Goal: Check status: Check status

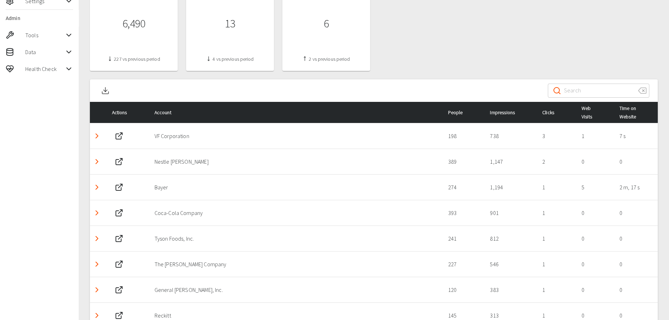
scroll to position [281, 0]
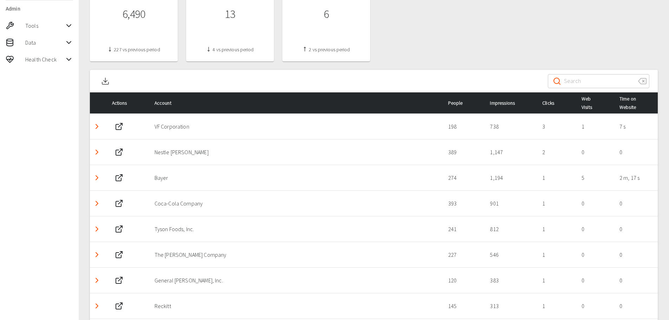
click at [99, 128] on icon "Detail panel visibility toggle" at bounding box center [97, 126] width 8 height 8
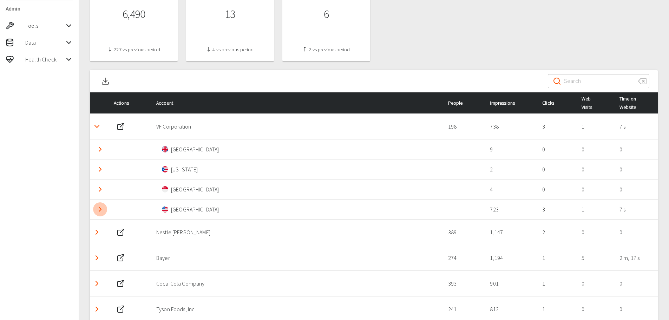
click at [101, 210] on icon "Detail panel visibility toggle" at bounding box center [100, 209] width 8 height 8
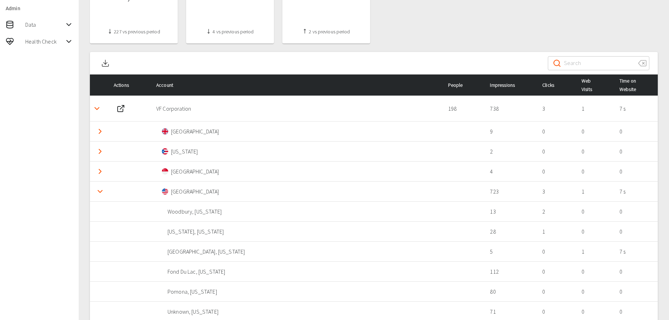
scroll to position [316, 0]
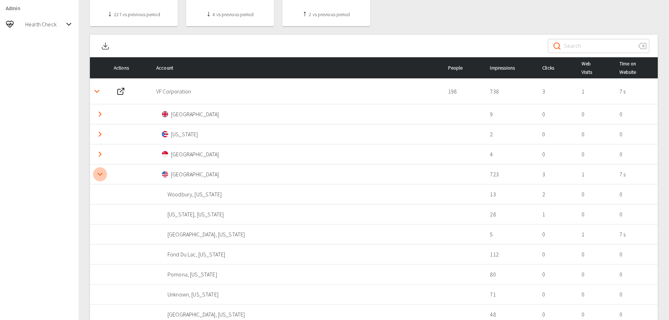
click at [102, 173] on polyline "Detail panel visibility toggle" at bounding box center [100, 174] width 4 height 2
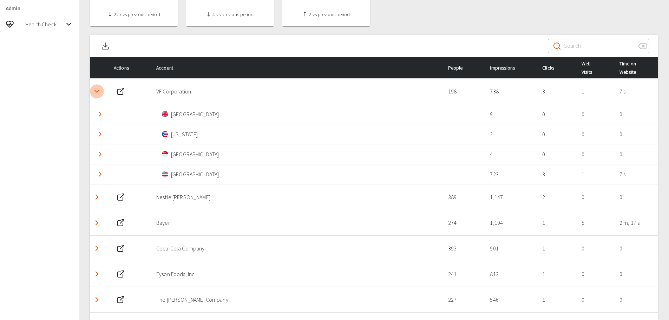
click at [98, 91] on polyline "Detail panel visibility toggle" at bounding box center [97, 91] width 4 height 2
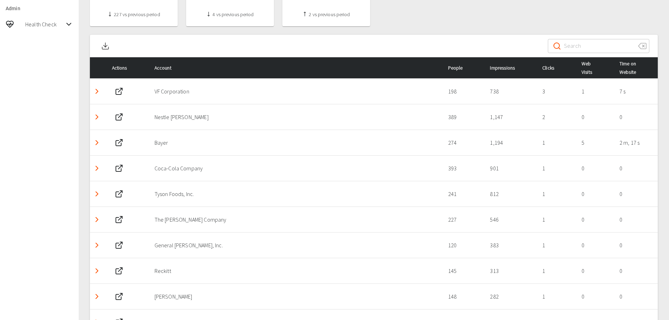
scroll to position [0, 0]
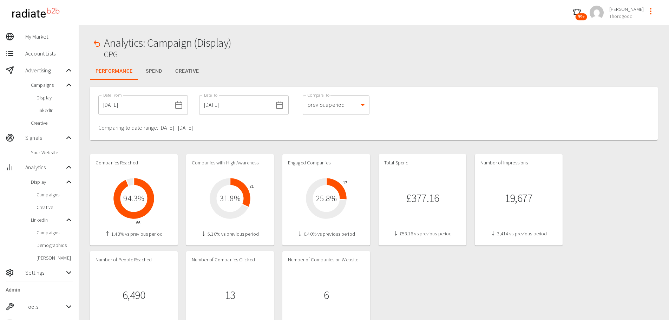
click at [364, 58] on div "Analytics: Campaign (Display) CPG" at bounding box center [374, 50] width 568 height 26
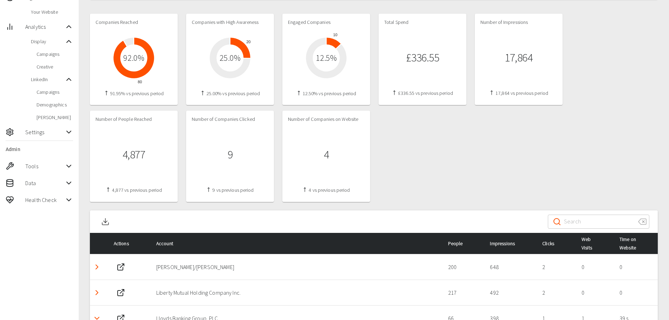
scroll to position [105, 0]
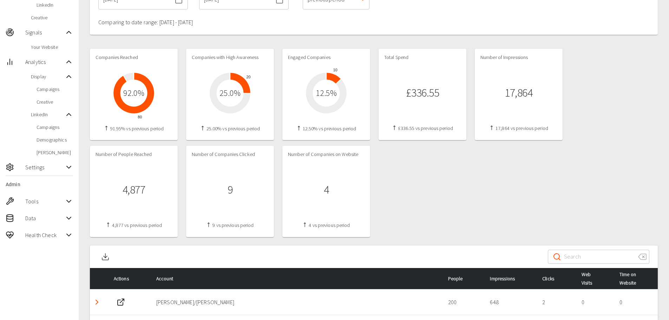
click at [440, 157] on div "Companies Reached 80 92.0 % 91.95% vs previous period Companies with High Aware…" at bounding box center [374, 143] width 568 height 188
click at [435, 157] on div "Companies Reached 80 92.0 % 91.95% vs previous period Companies with High Aware…" at bounding box center [374, 143] width 568 height 188
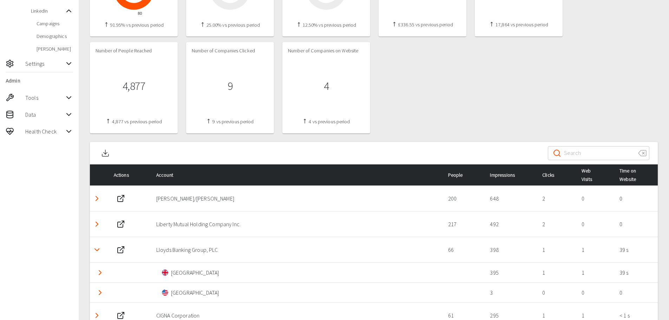
scroll to position [211, 0]
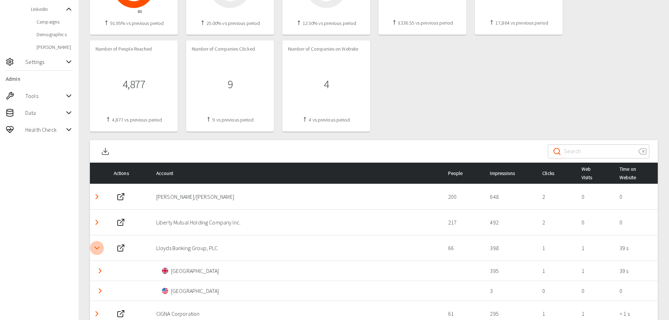
click at [97, 248] on polyline "Detail panel visibility toggle" at bounding box center [97, 248] width 4 height 2
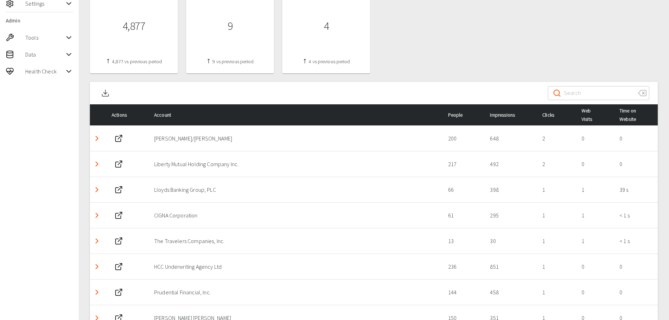
scroll to position [281, 0]
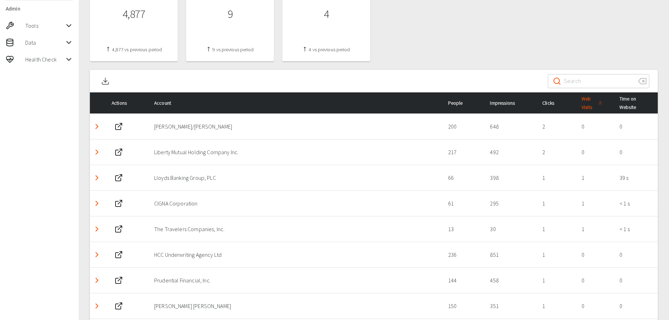
click at [589, 106] on span "Web Visits" at bounding box center [593, 102] width 23 height 17
click at [101, 125] on icon "Detail panel visibility toggle" at bounding box center [97, 126] width 8 height 8
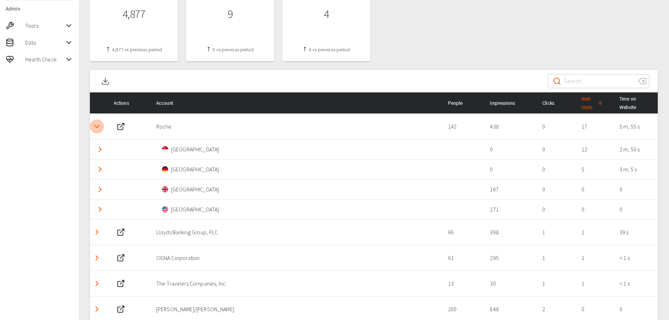
click at [97, 125] on icon "Detail panel visibility toggle" at bounding box center [97, 126] width 8 height 8
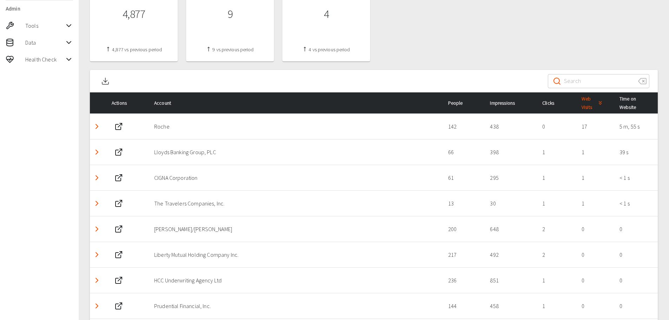
click at [97, 129] on icon "Detail panel visibility toggle" at bounding box center [97, 126] width 8 height 8
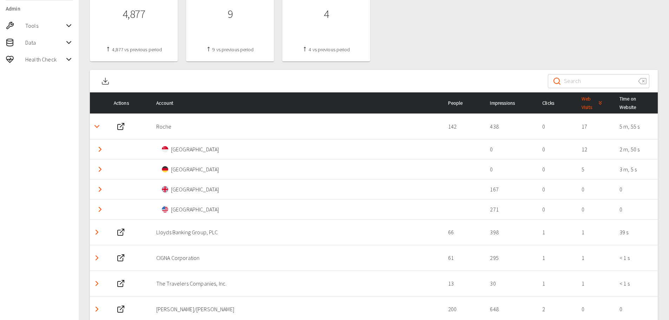
click at [97, 129] on icon "Detail panel visibility toggle" at bounding box center [97, 126] width 8 height 8
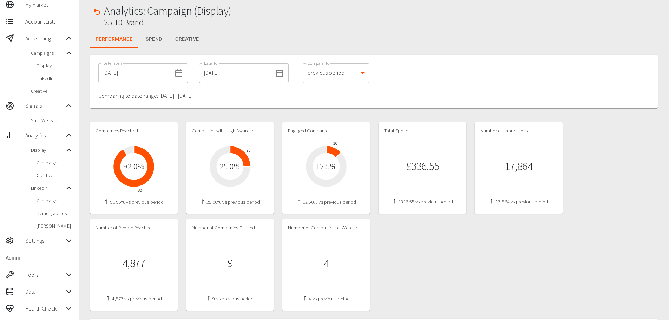
scroll to position [0, 0]
